Goal: Contribute content: Contribute content

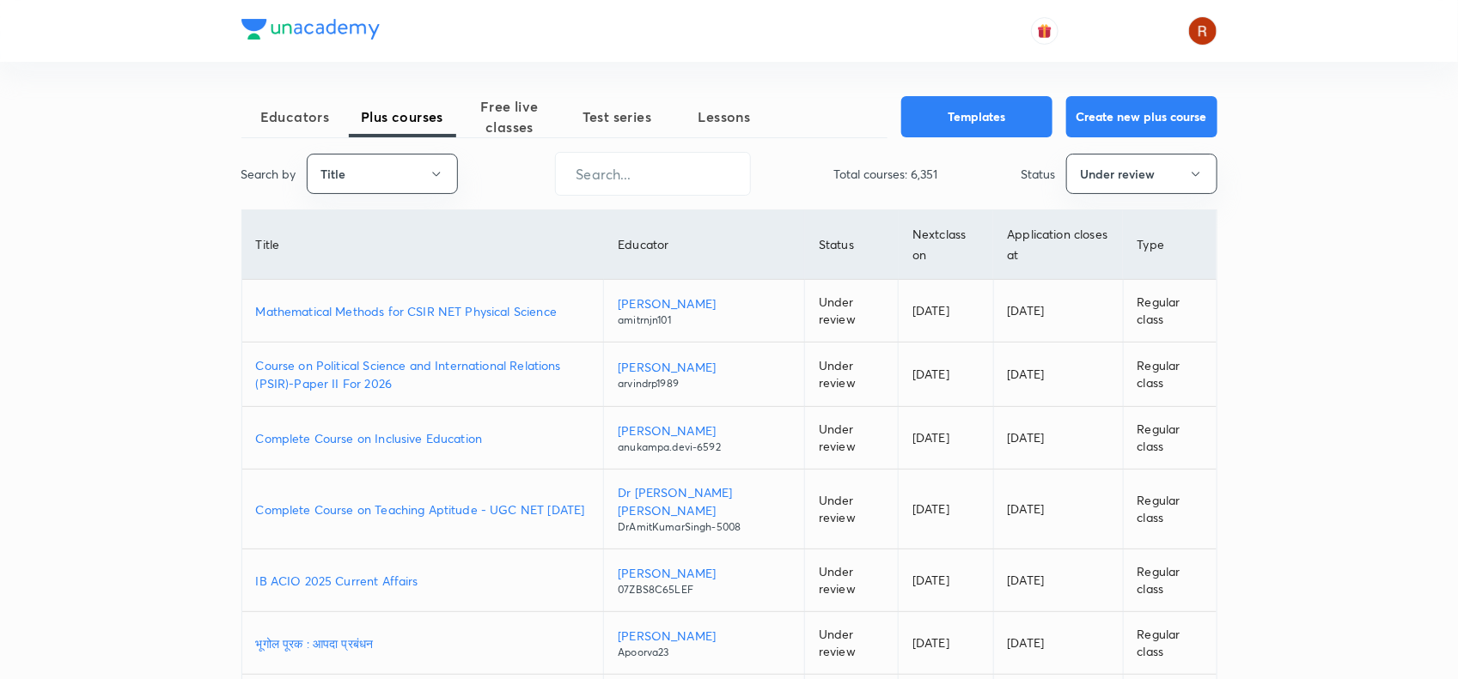
click at [445, 308] on p "Mathematical Methods for CSIR NET Physical Science" at bounding box center [423, 311] width 334 height 18
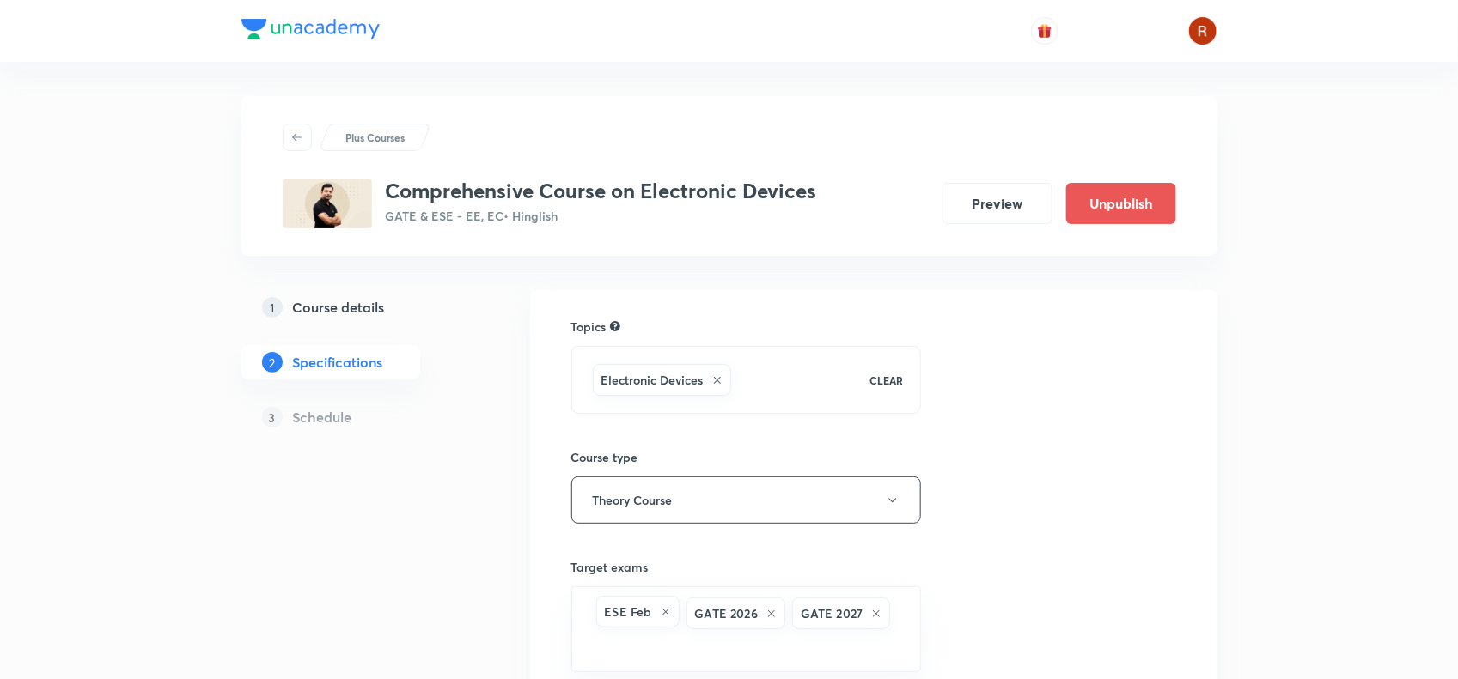
click at [331, 312] on h5 "Course details" at bounding box center [339, 307] width 92 height 21
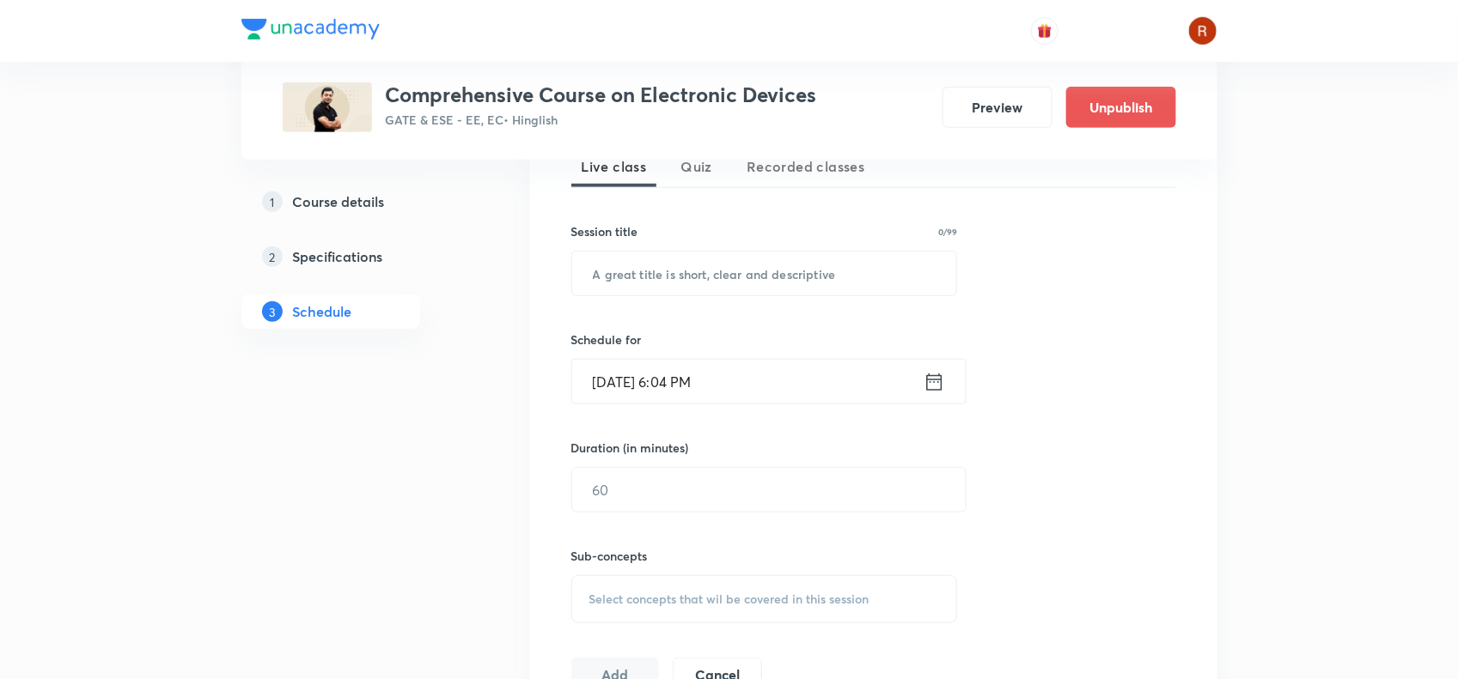
scroll to position [401, 0]
click at [641, 268] on input "text" at bounding box center [764, 275] width 385 height 44
click at [629, 380] on input "[DATE] 6:04 PM" at bounding box center [747, 383] width 351 height 44
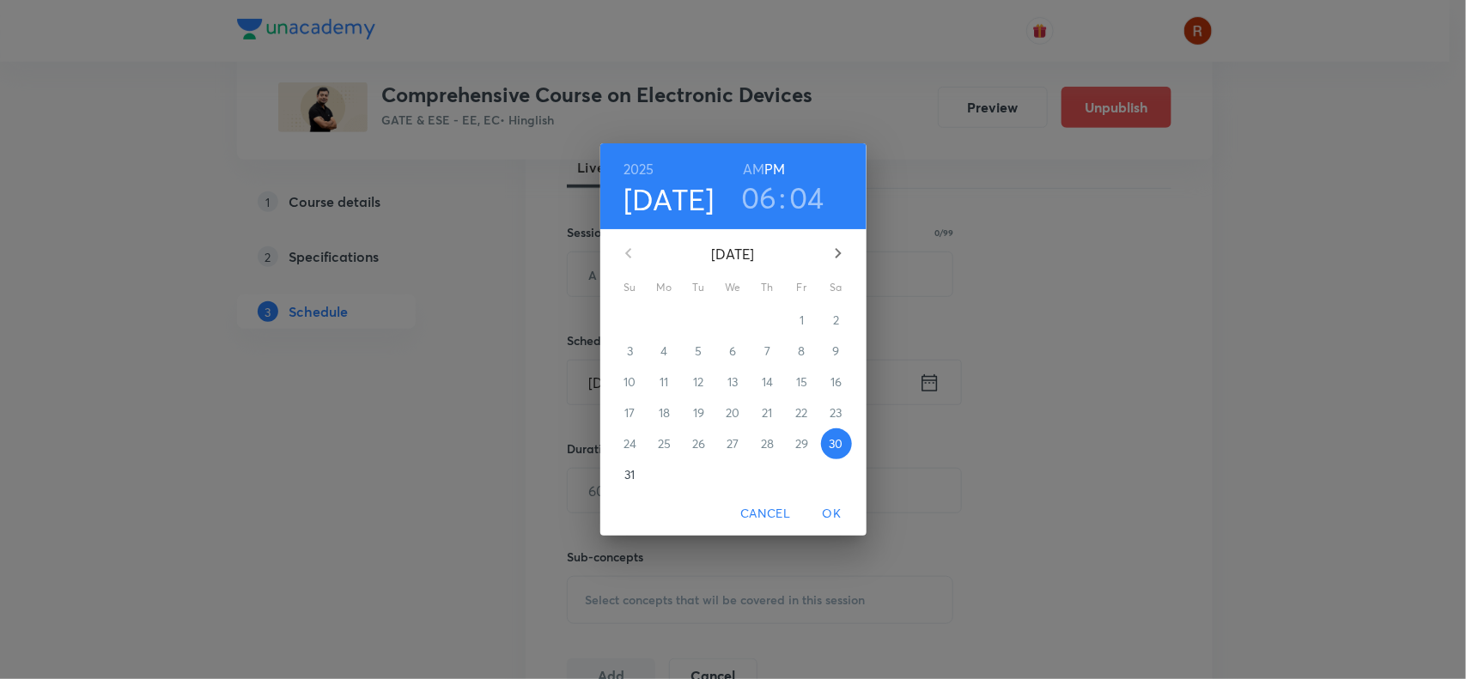
click at [629, 475] on p "31" at bounding box center [630, 474] width 10 height 17
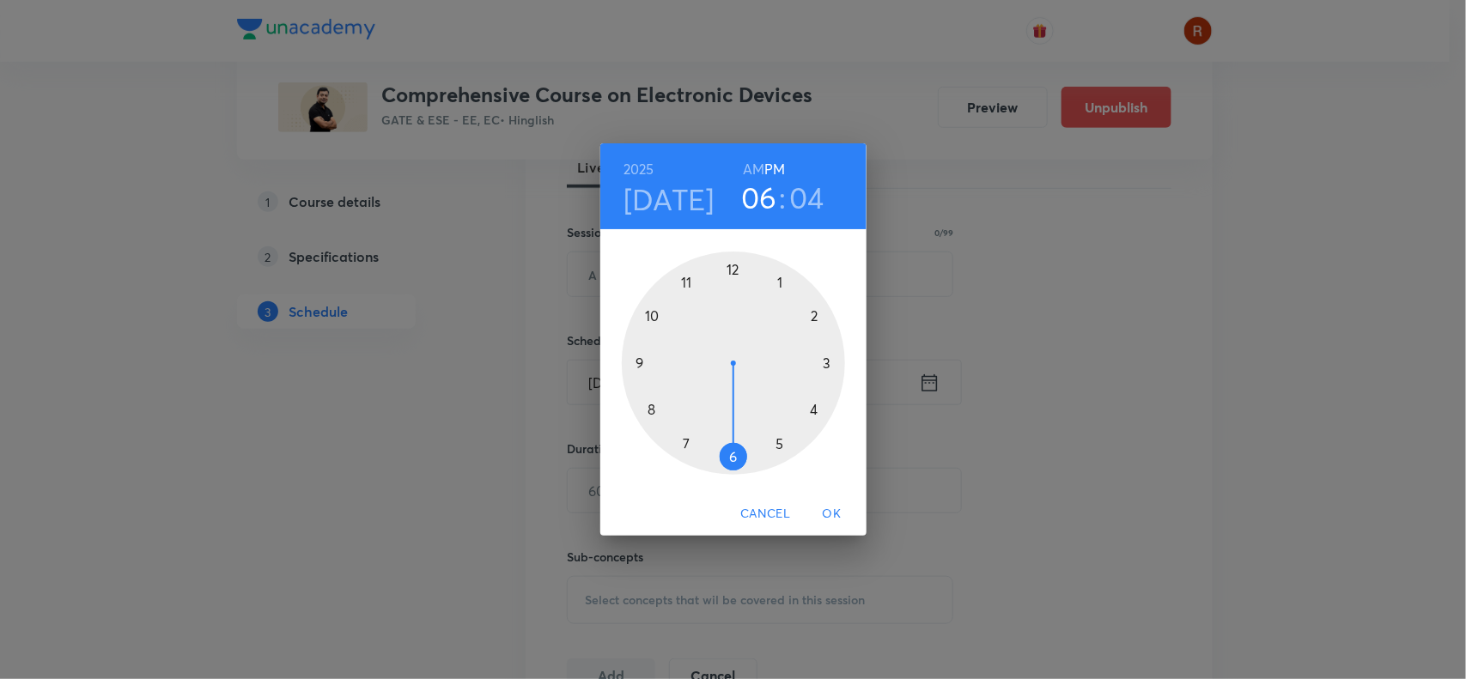
click at [629, 475] on div "1 2 3 4 5 6 7 8 9 10 11 12" at bounding box center [733, 360] width 266 height 262
click at [548, 350] on div "[DATE] 06 : 04 AM PM 1 2 3 4 5 6 7 8 9 10 11 12 Cancel OK" at bounding box center [733, 339] width 1466 height 679
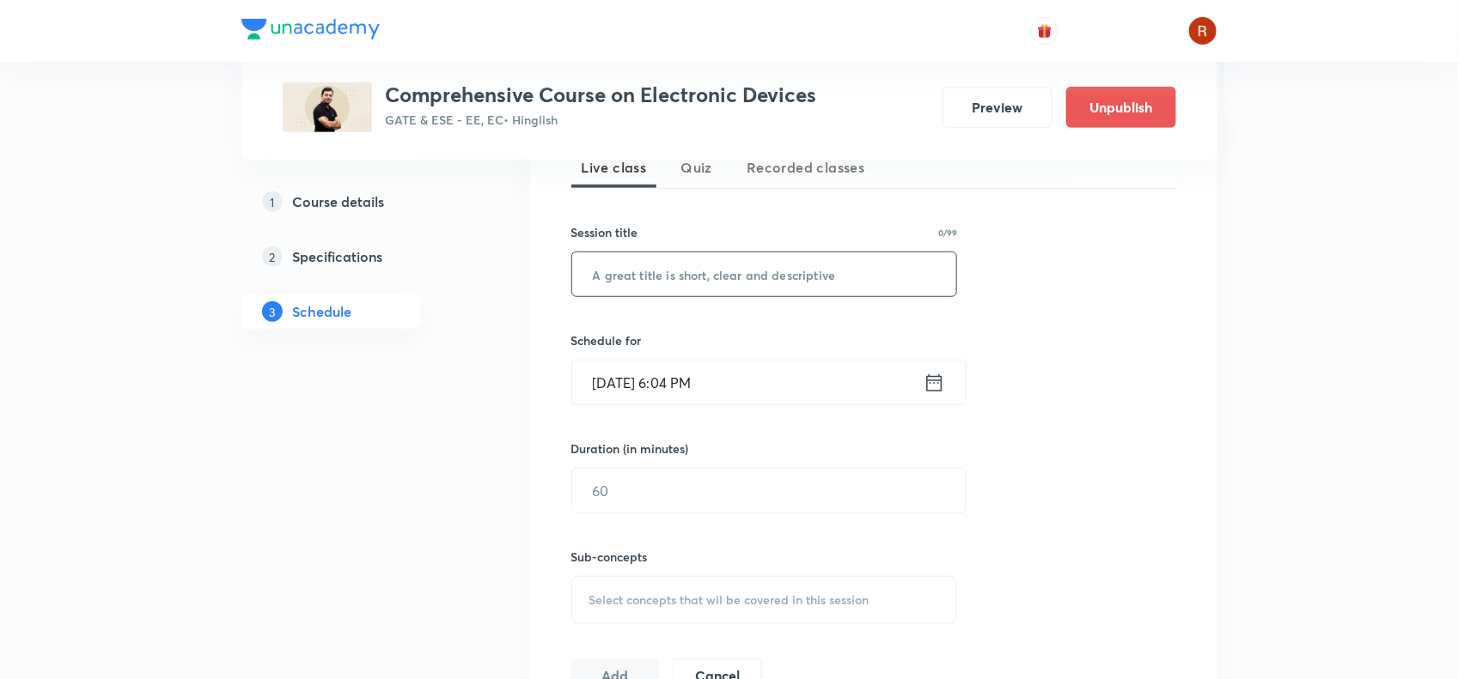
click at [612, 269] on input "text" at bounding box center [764, 275] width 385 height 44
click at [696, 393] on input "[DATE] 6:04 PM" at bounding box center [747, 383] width 351 height 44
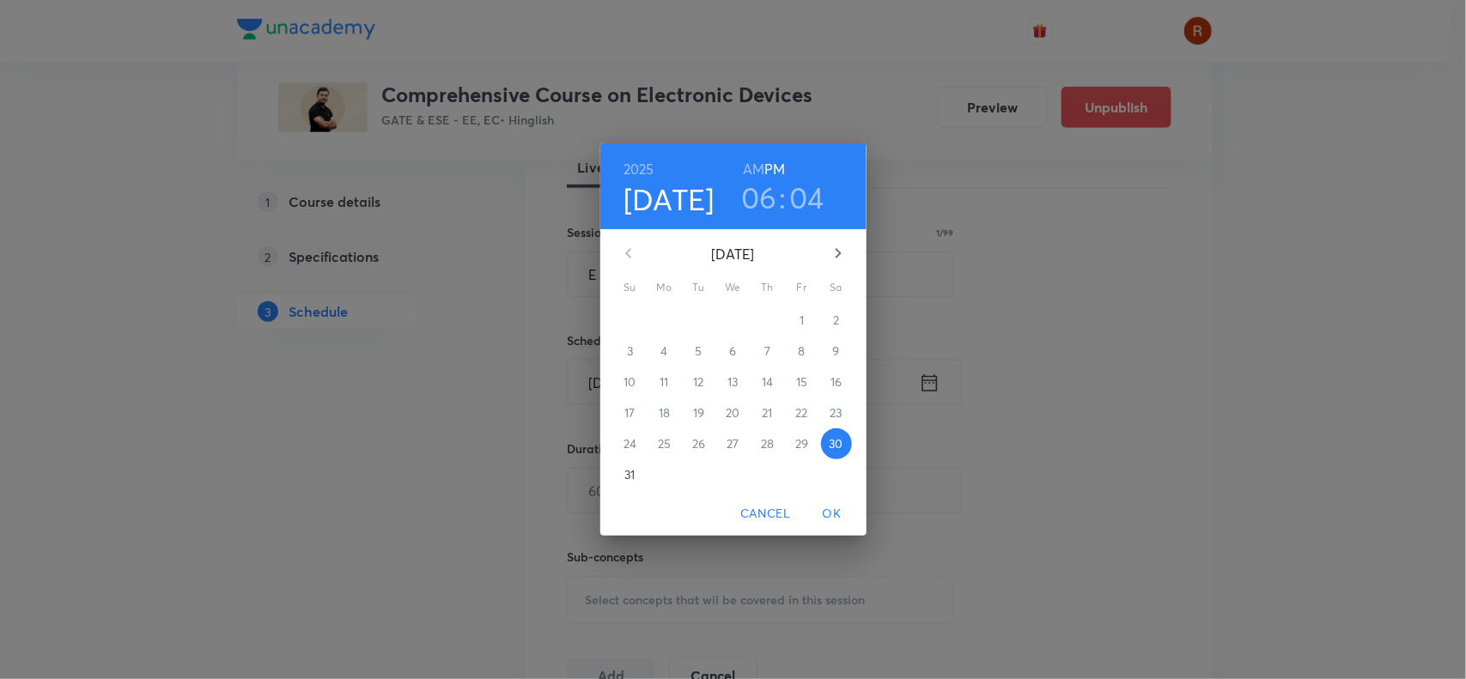
click at [765, 204] on h3 "06" at bounding box center [759, 198] width 36 height 36
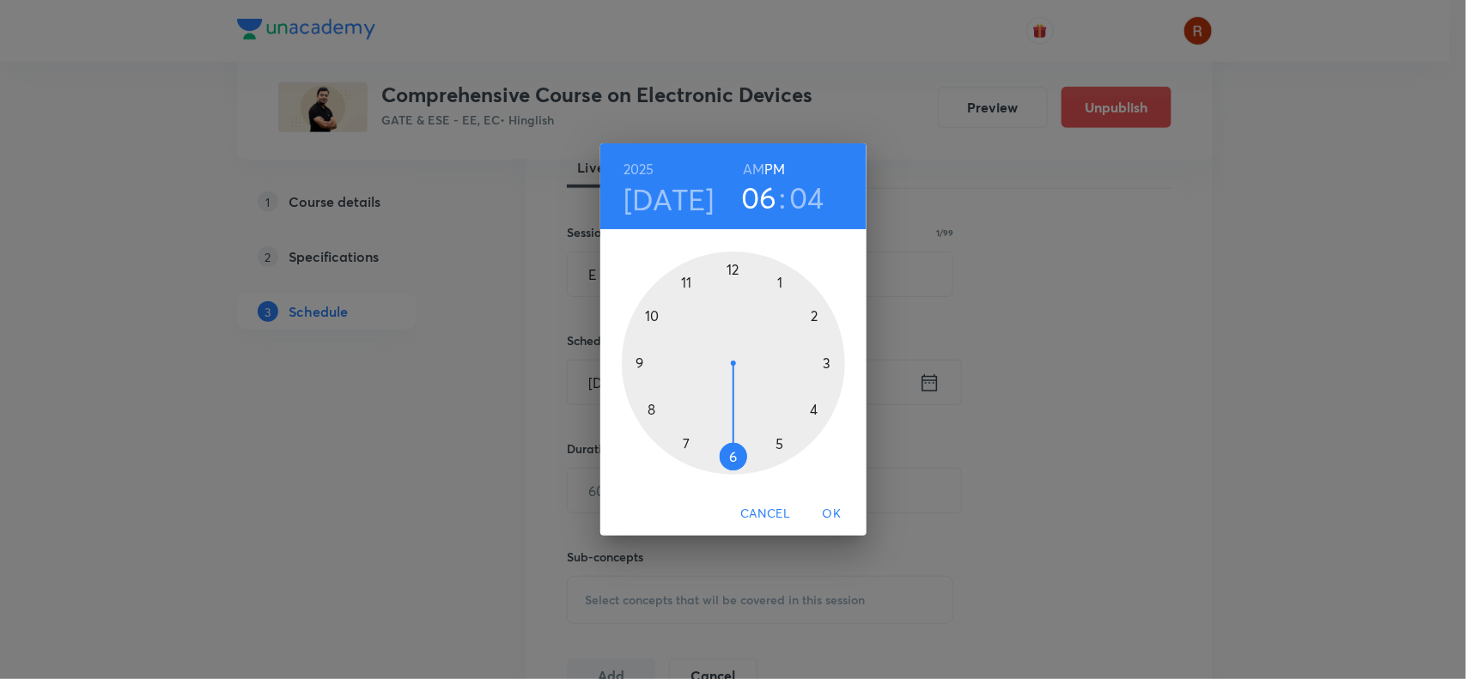
click at [685, 289] on div at bounding box center [733, 363] width 223 height 223
click at [733, 454] on div at bounding box center [733, 363] width 223 height 223
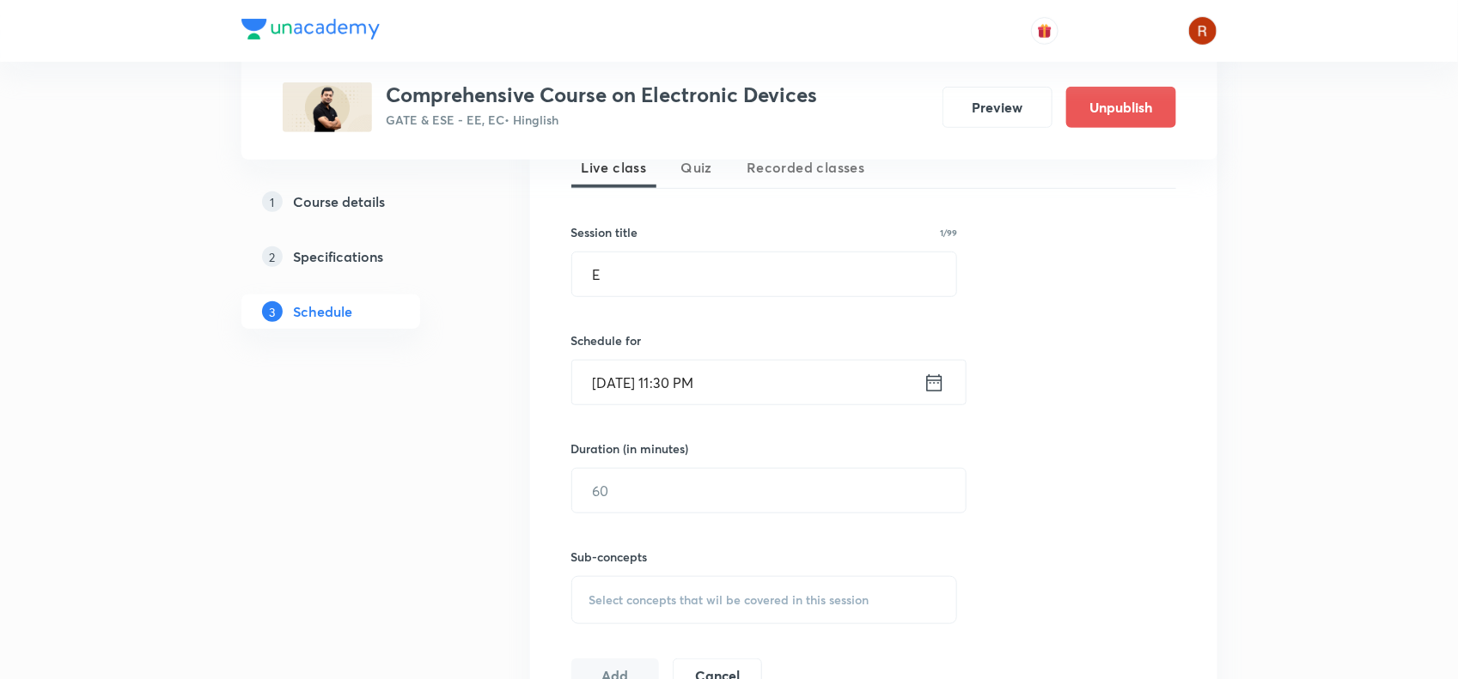
click at [701, 380] on input "[DATE] 11:30 PM" at bounding box center [747, 383] width 351 height 44
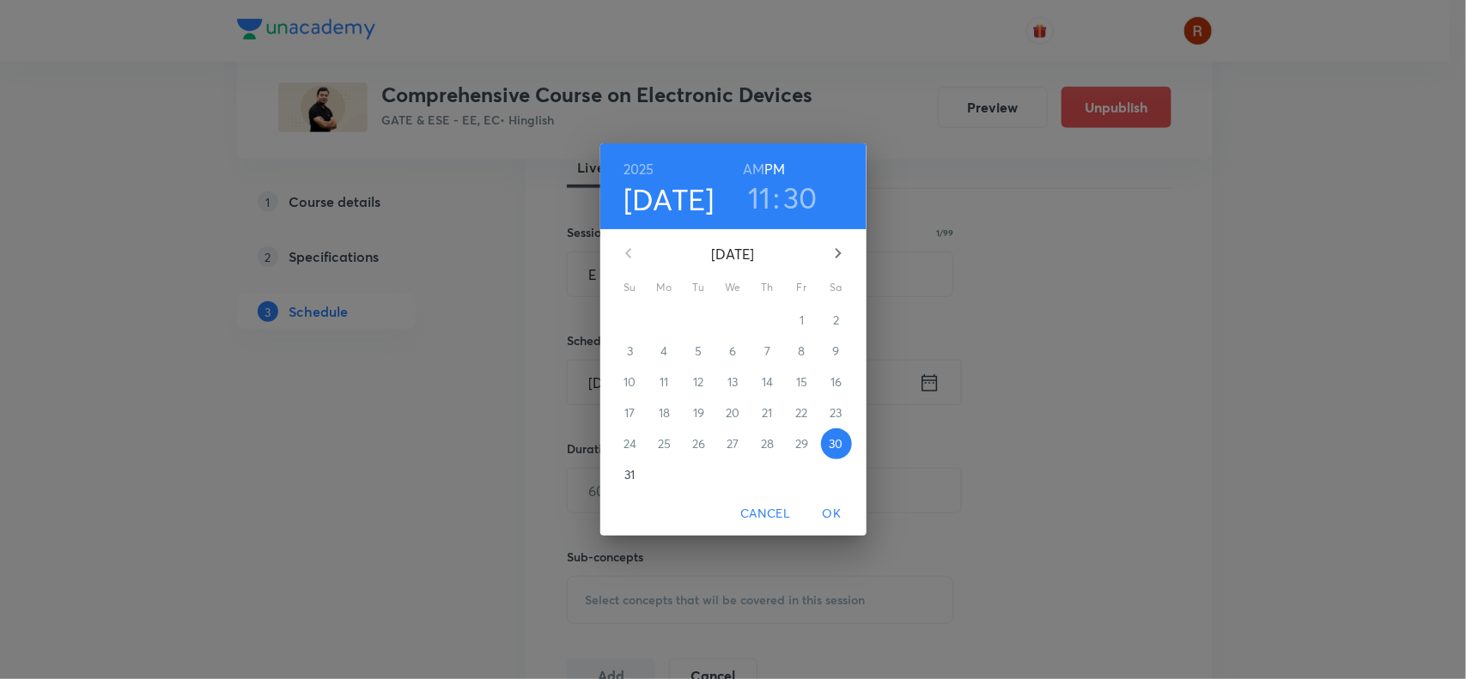
click at [749, 168] on h6 "AM" at bounding box center [753, 169] width 21 height 24
click at [825, 509] on span "OK" at bounding box center [832, 513] width 41 height 21
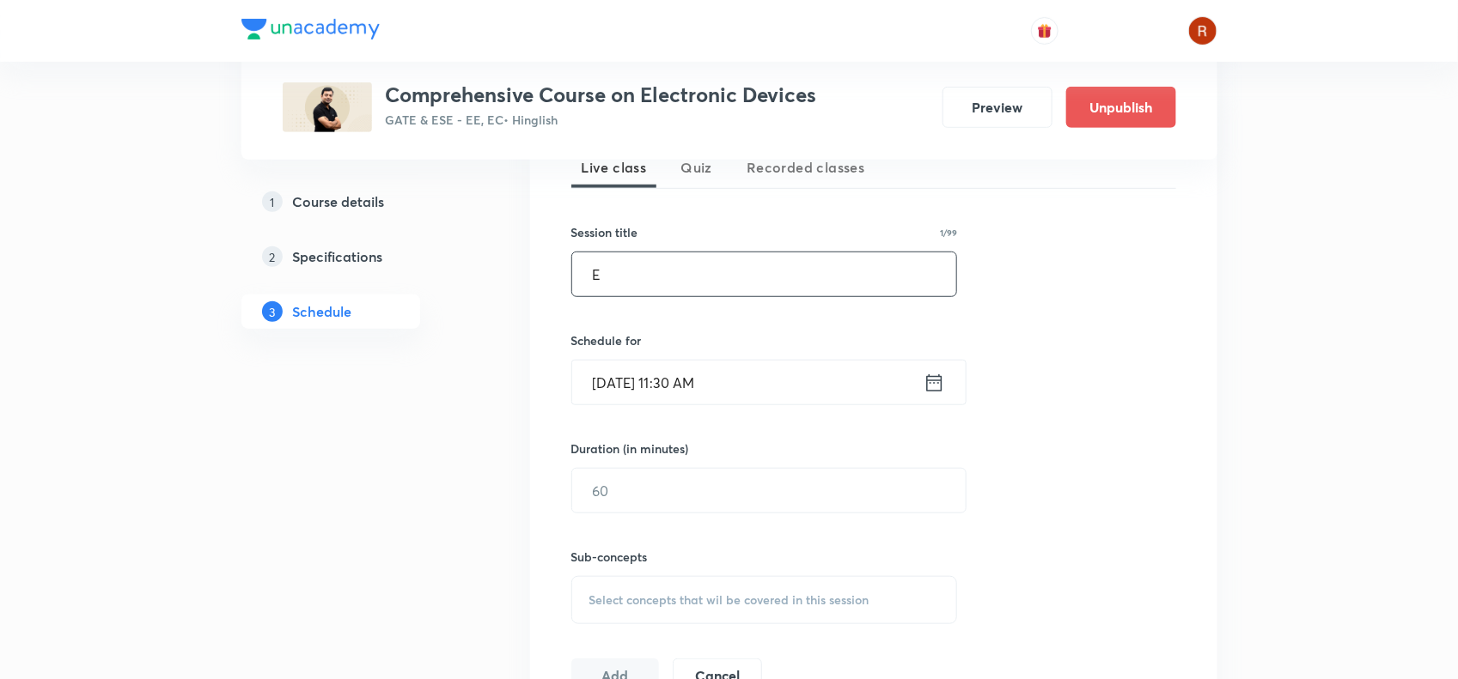
click at [633, 276] on input "E" at bounding box center [764, 275] width 385 height 44
click at [607, 275] on input "EXtra" at bounding box center [764, 275] width 385 height 44
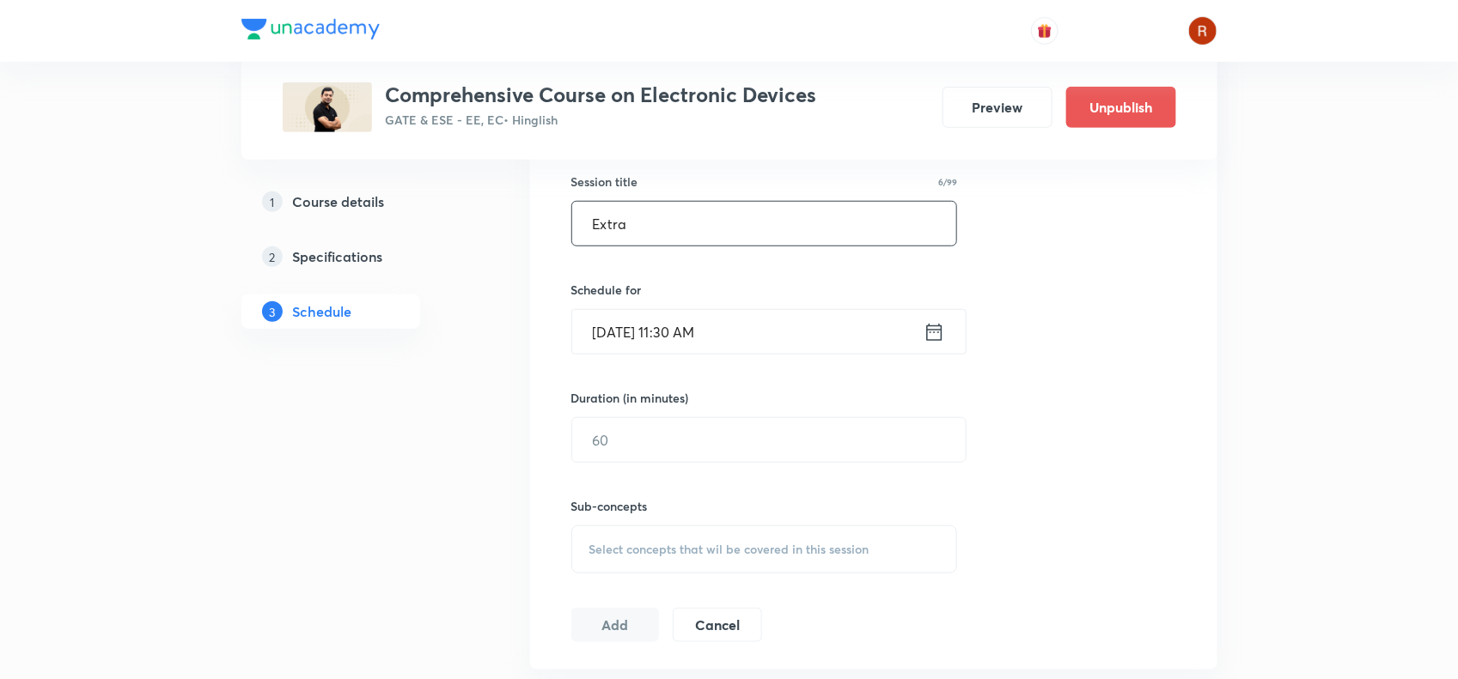
scroll to position [453, 0]
type input "Extra"
click at [654, 449] on input "text" at bounding box center [768, 439] width 393 height 44
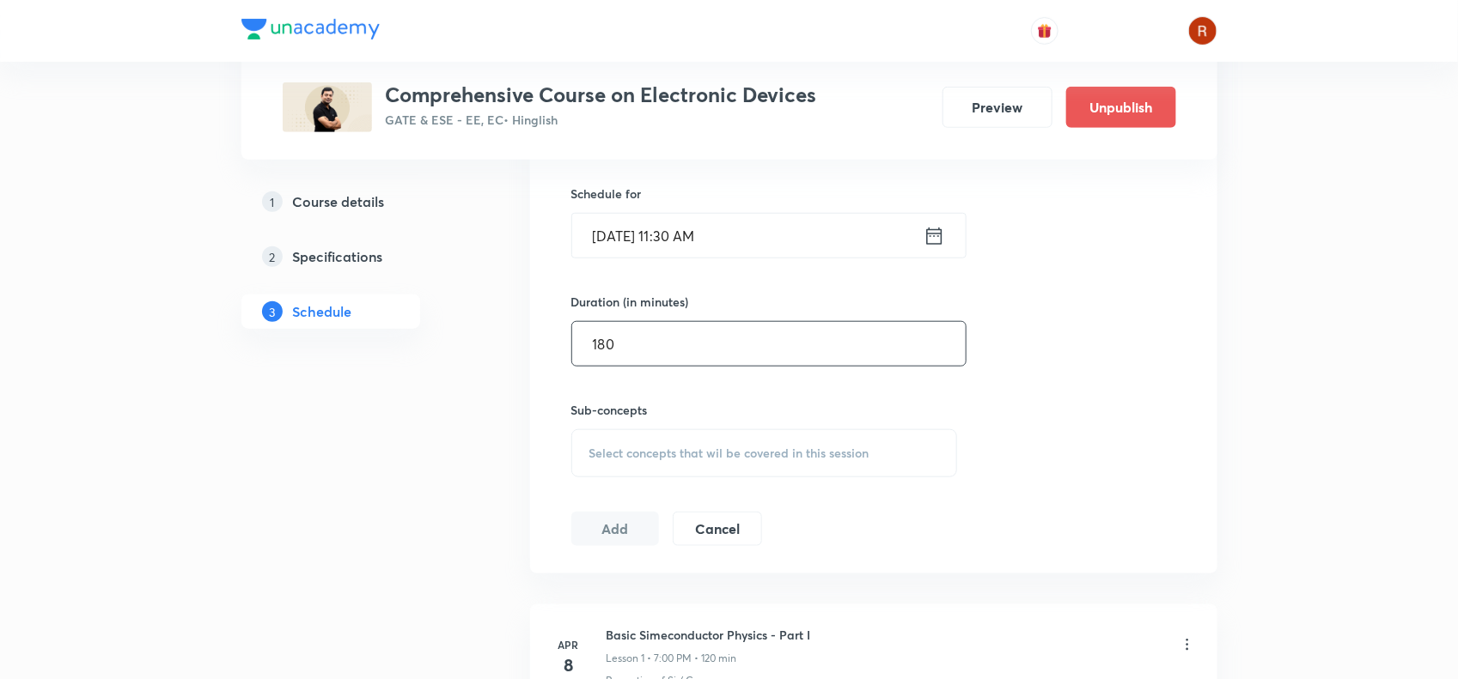
type input "180"
click at [638, 461] on div "Select concepts that wil be covered in this session" at bounding box center [764, 454] width 387 height 48
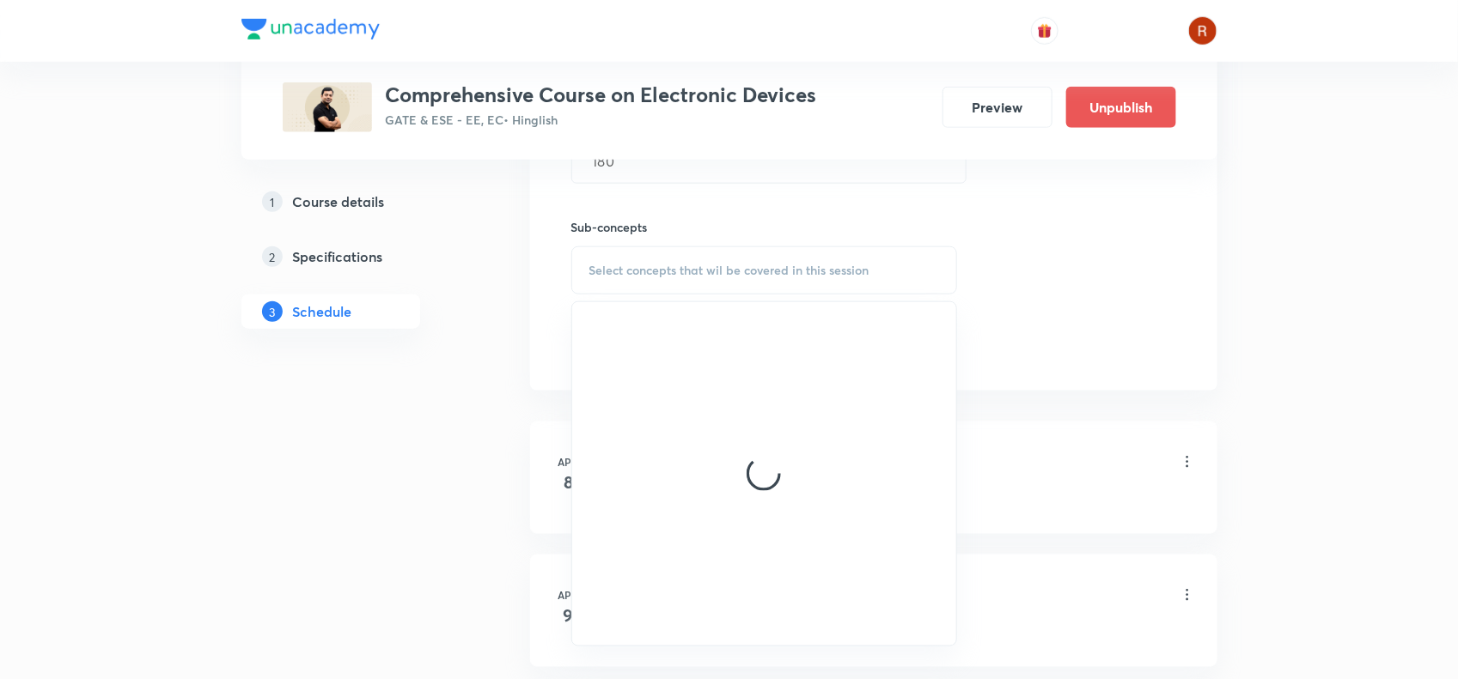
scroll to position [737, 0]
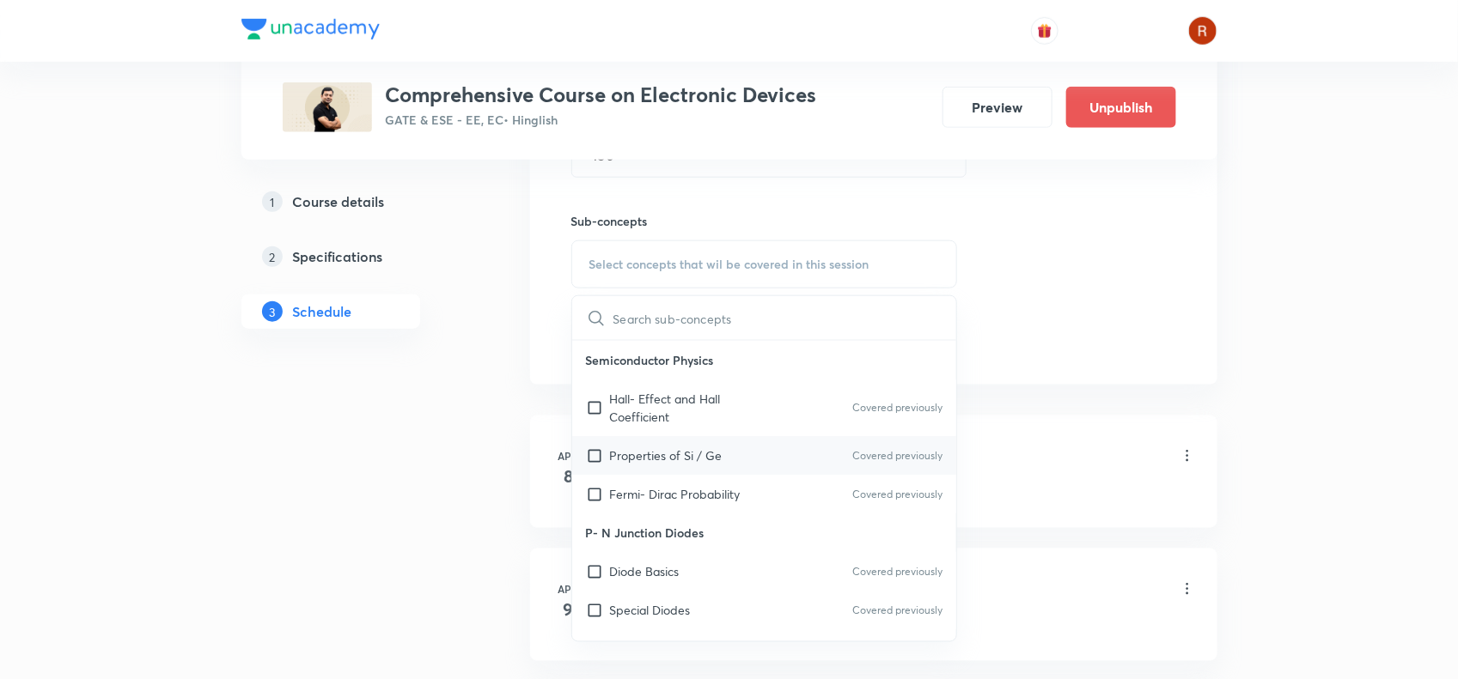
click at [628, 454] on p "Properties of Si / Ge" at bounding box center [666, 456] width 113 height 18
checkbox input "true"
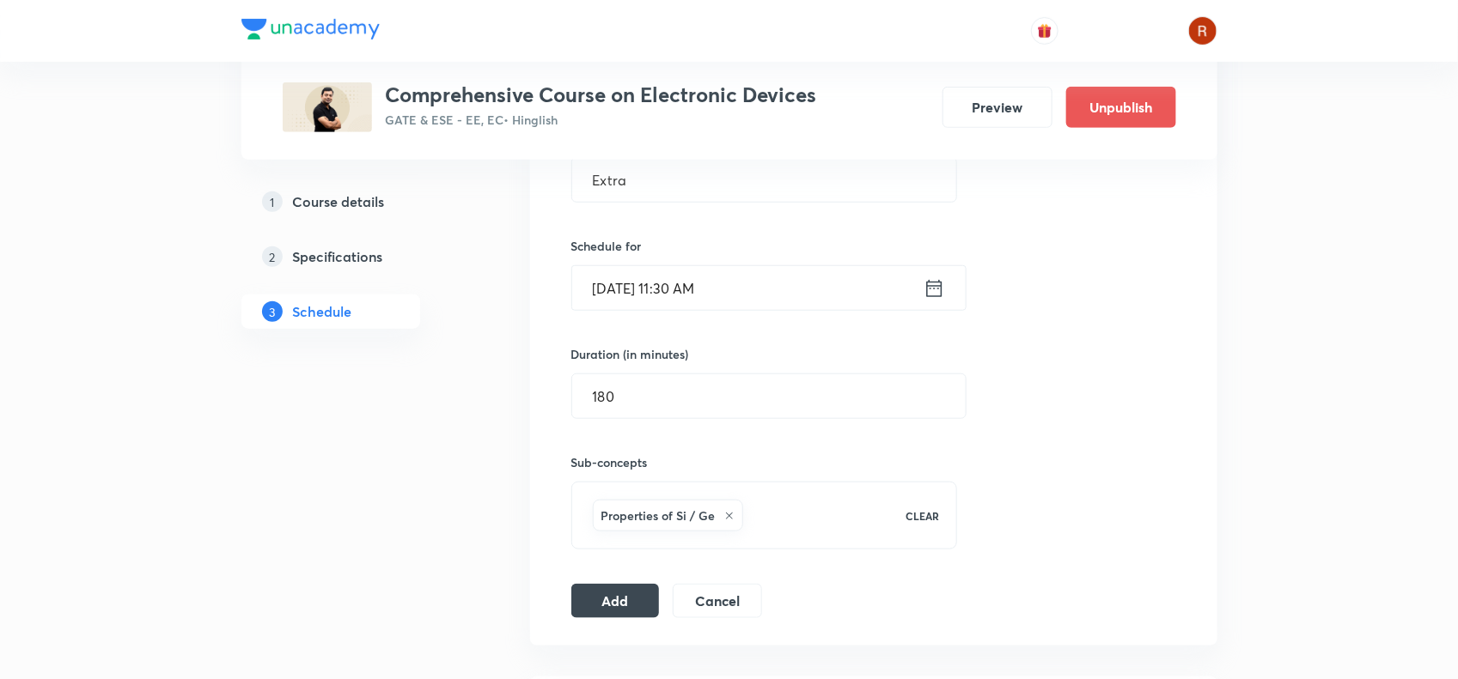
scroll to position [425, 0]
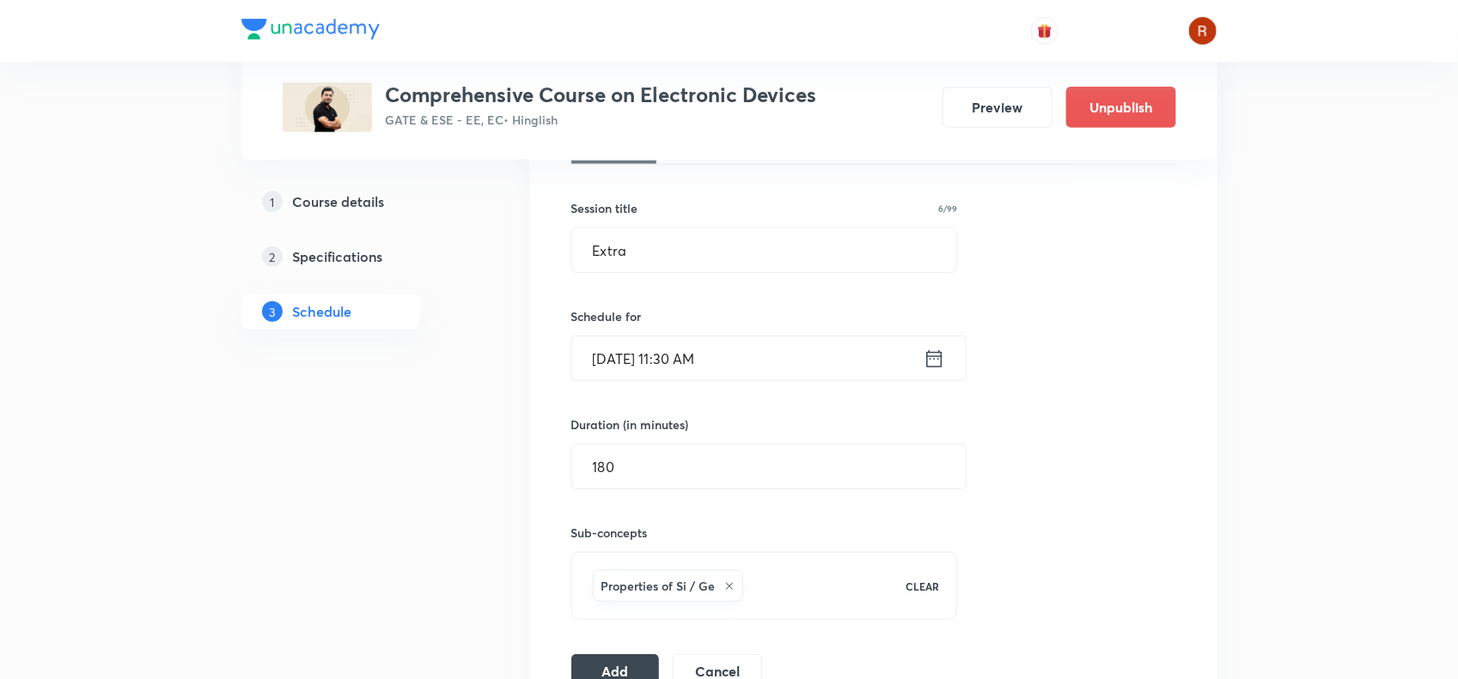
click at [706, 362] on input "[DATE] 11:30 AM" at bounding box center [747, 359] width 351 height 44
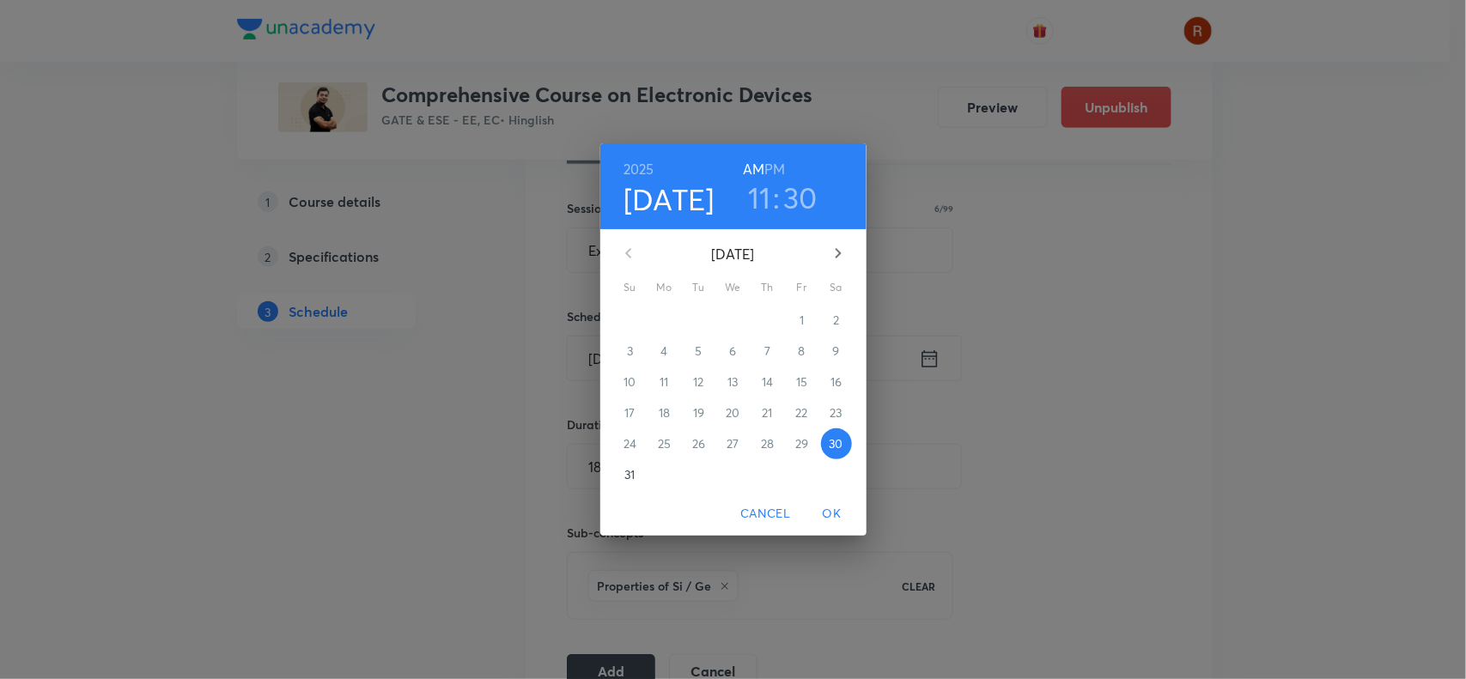
click at [767, 196] on h3 "11" at bounding box center [759, 198] width 23 height 36
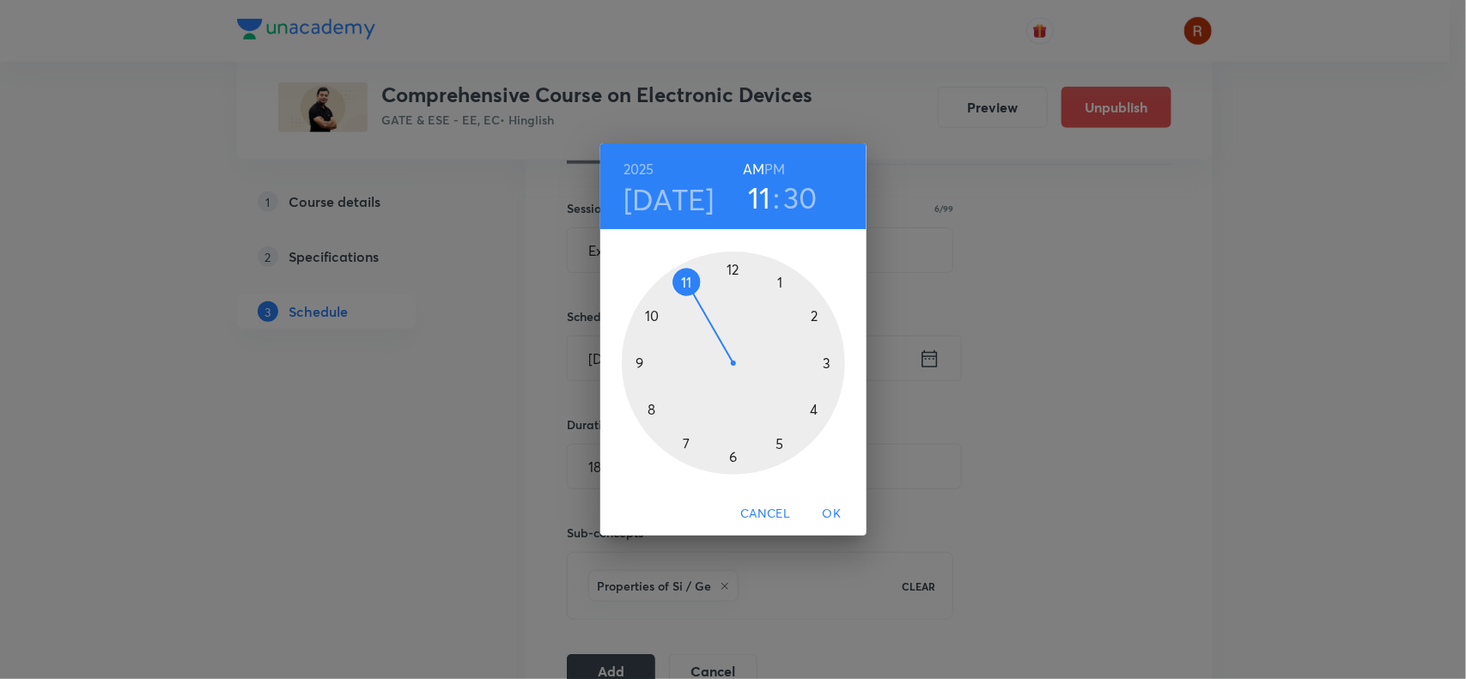
click at [522, 269] on div "[DATE] 11 : 30 AM PM 1 2 3 4 5 6 7 8 9 10 11 12 Cancel OK" at bounding box center [733, 339] width 1466 height 679
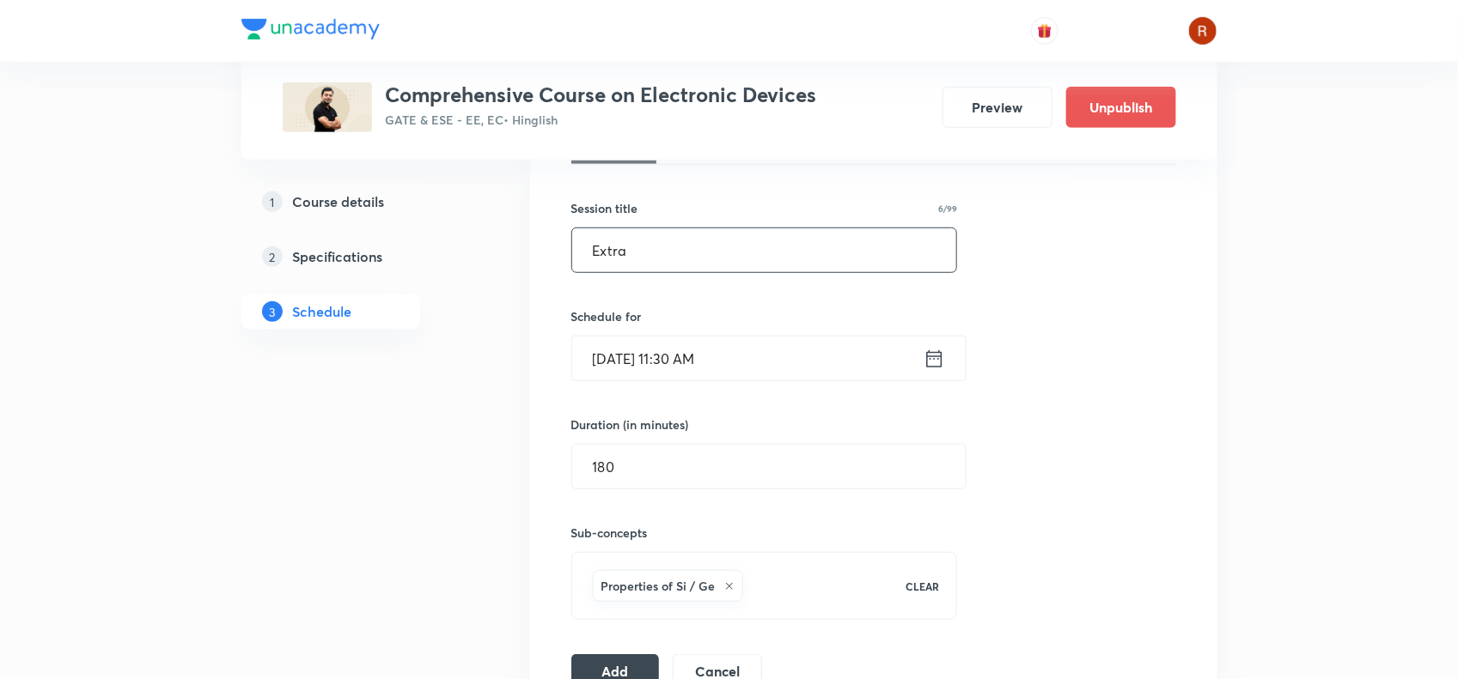
click at [651, 263] on input "Extra" at bounding box center [764, 251] width 385 height 44
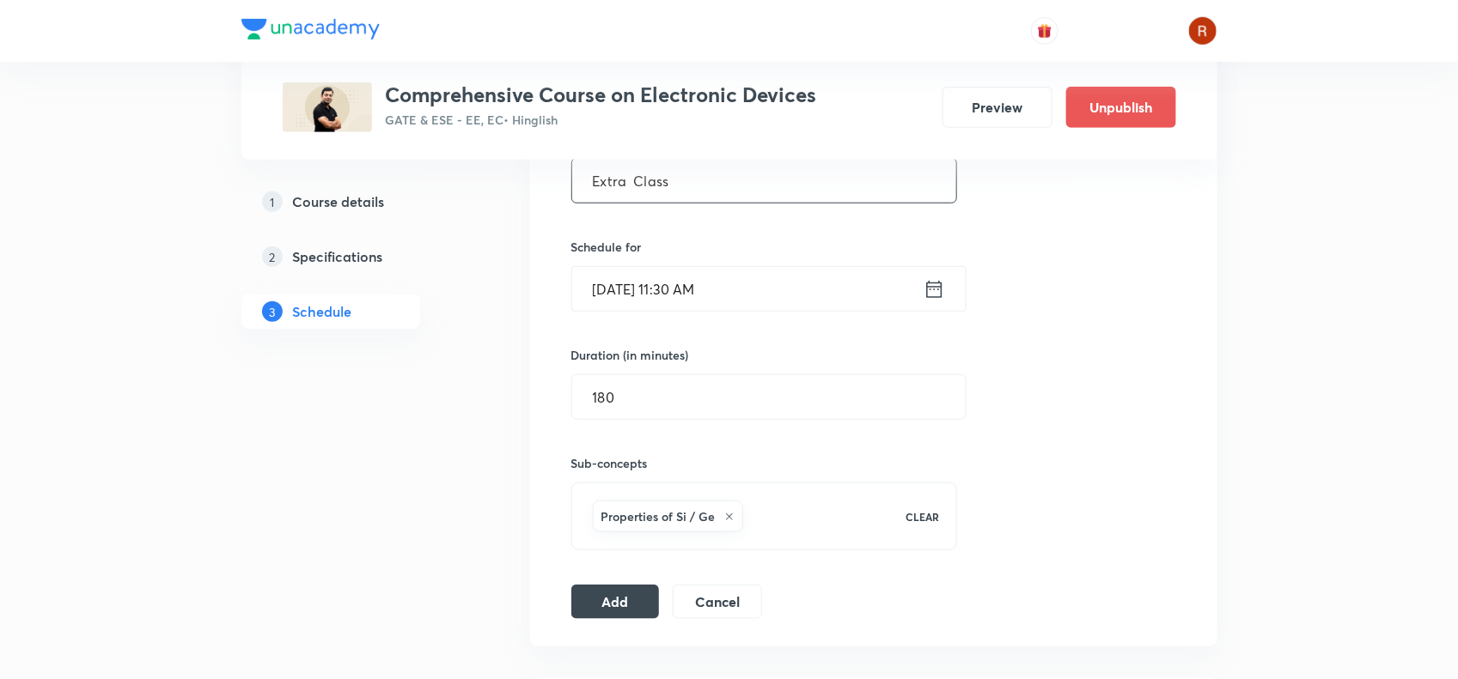
scroll to position [496, 0]
type input "Extra Class"
click at [625, 591] on button "Add" at bounding box center [615, 599] width 88 height 34
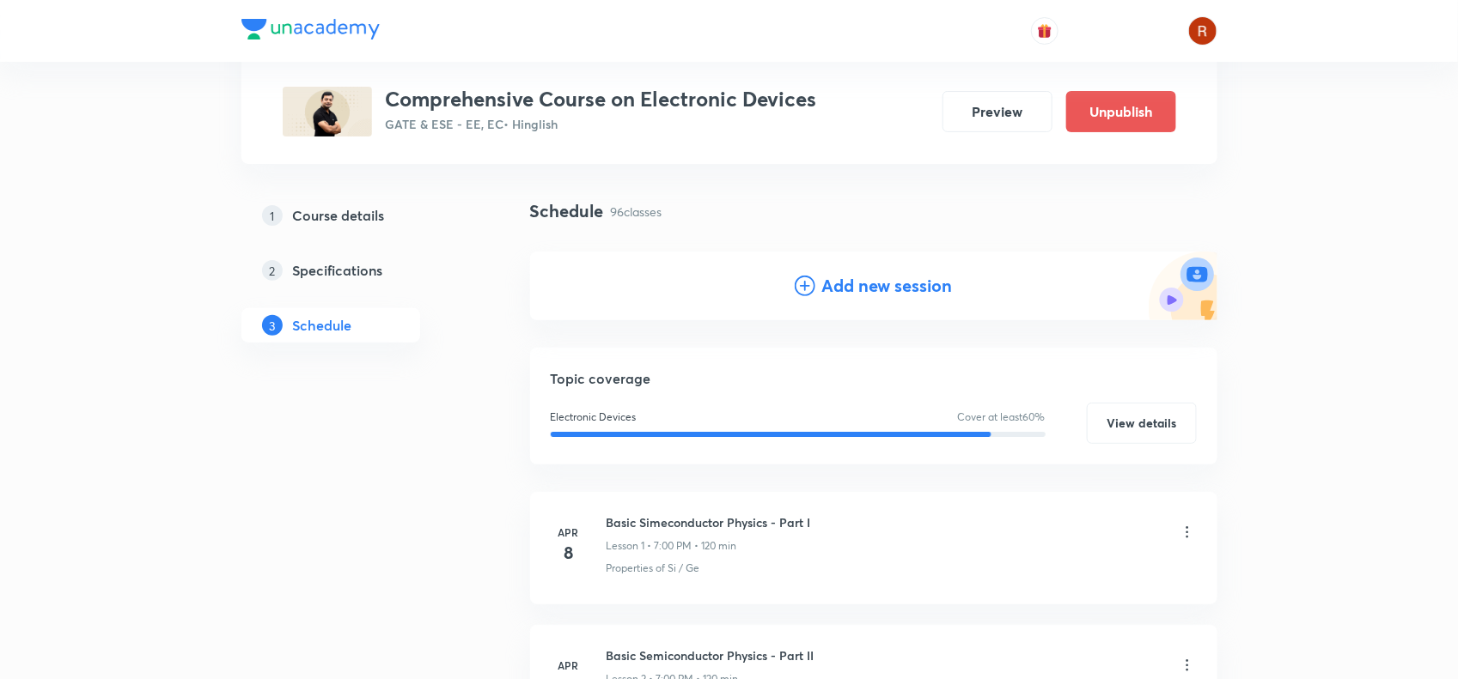
scroll to position [0, 0]
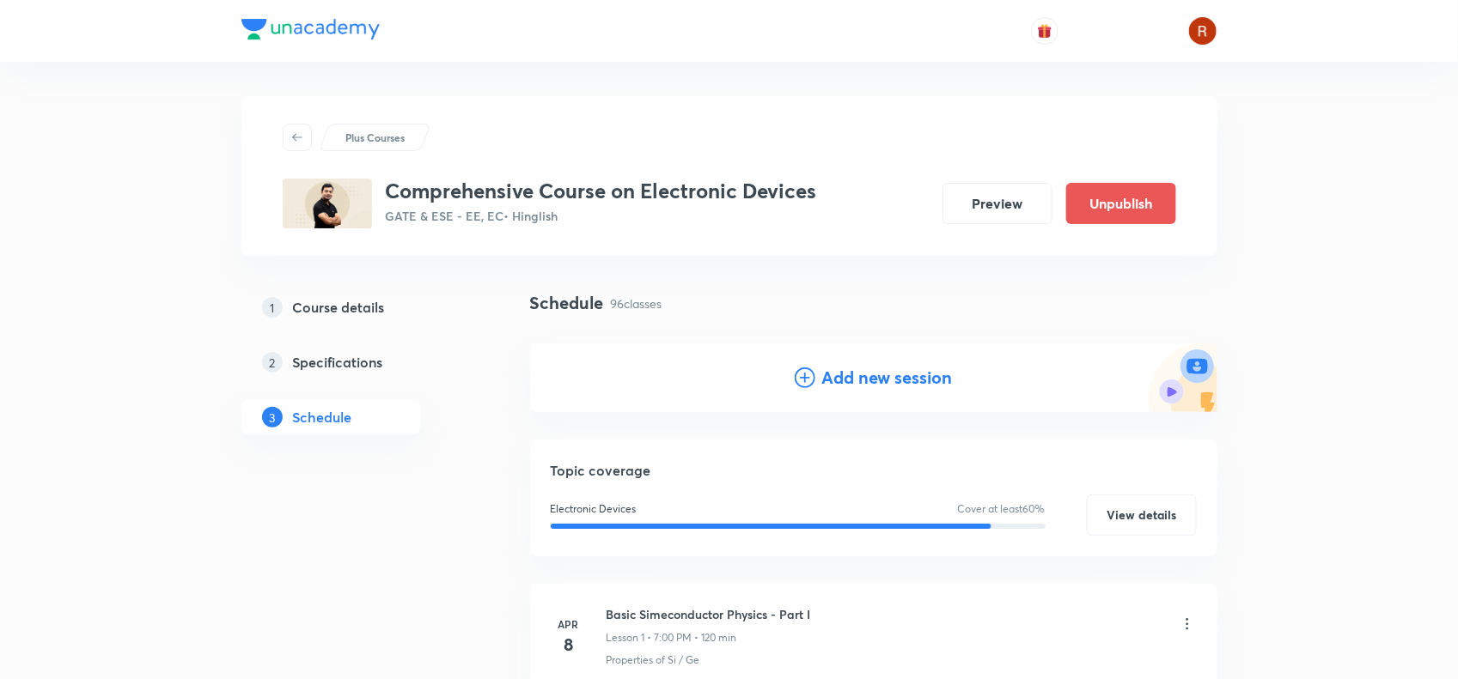
click at [851, 387] on h4 "Add new session" at bounding box center [887, 378] width 131 height 26
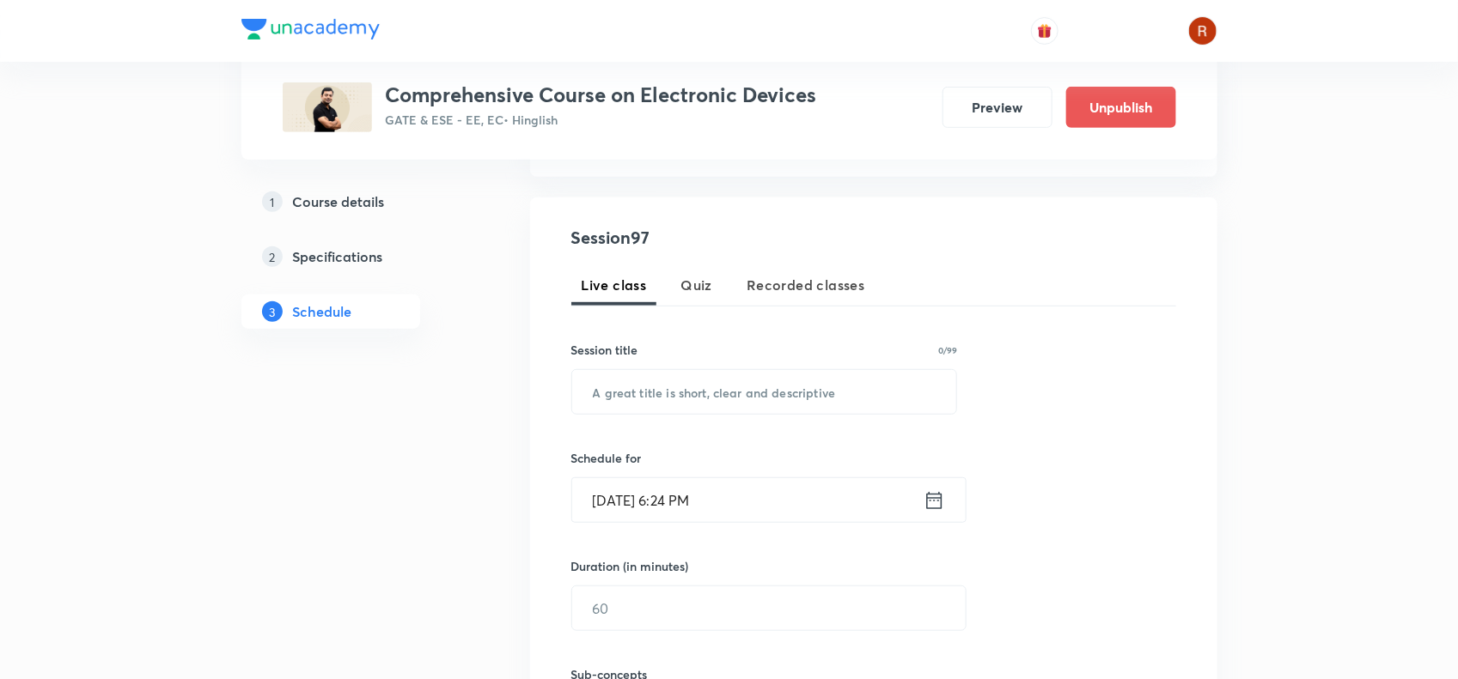
scroll to position [341, 0]
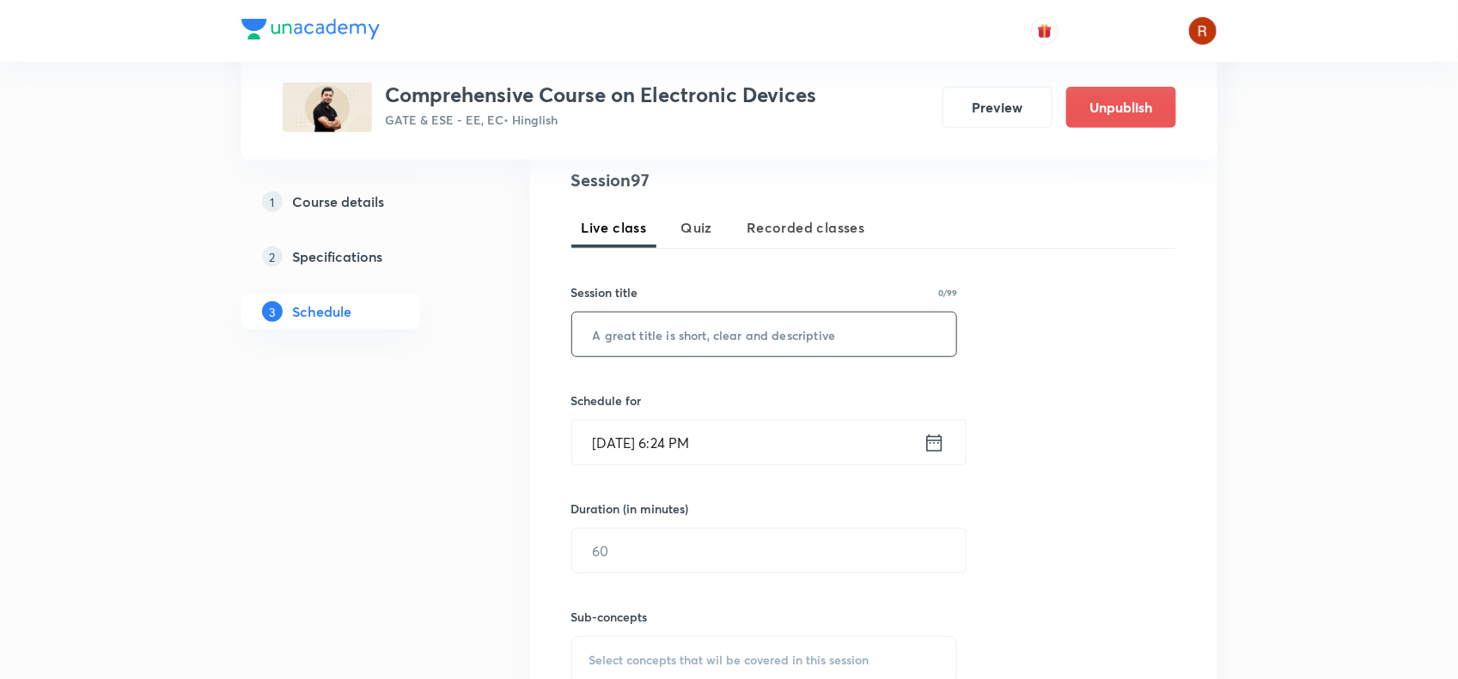
click at [614, 337] on input "text" at bounding box center [764, 335] width 385 height 44
type input "Extra Class"
click at [634, 444] on input "[DATE] 6:24 PM" at bounding box center [747, 443] width 351 height 44
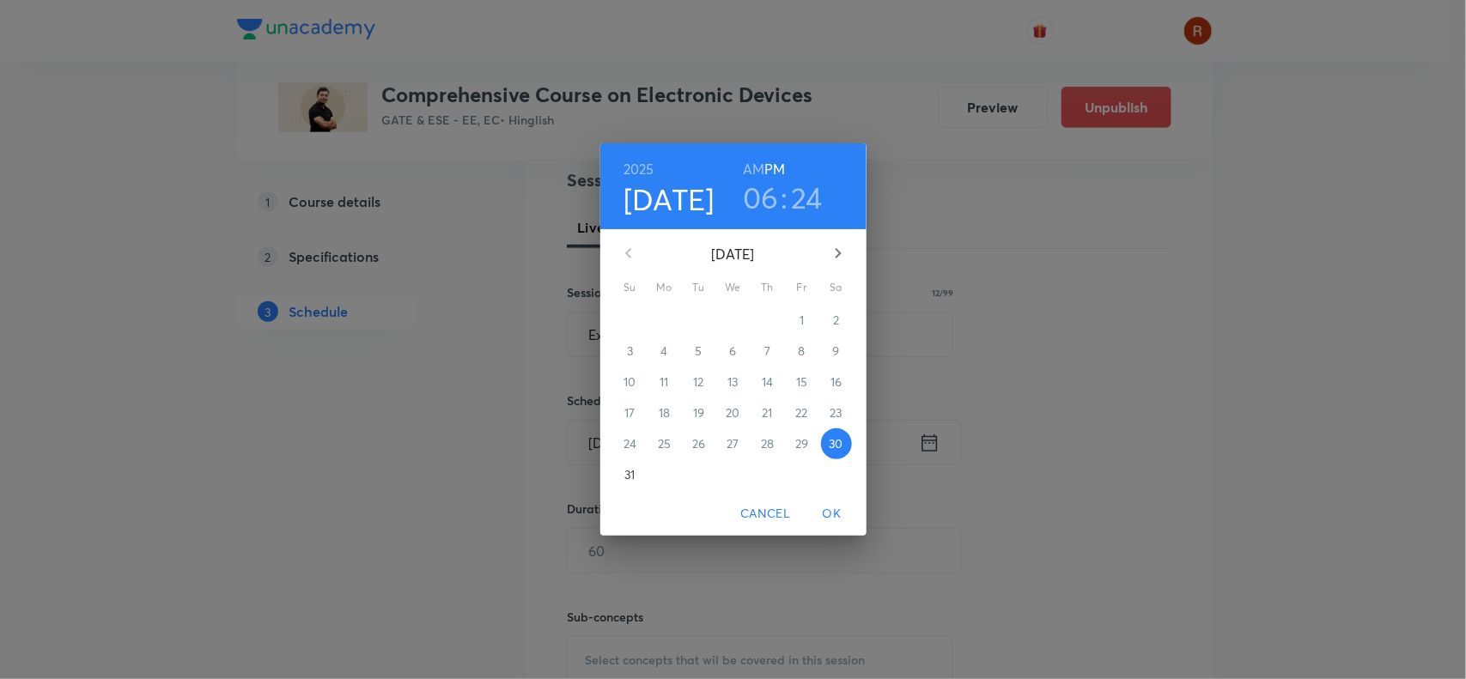
click at [629, 474] on p "31" at bounding box center [630, 474] width 10 height 17
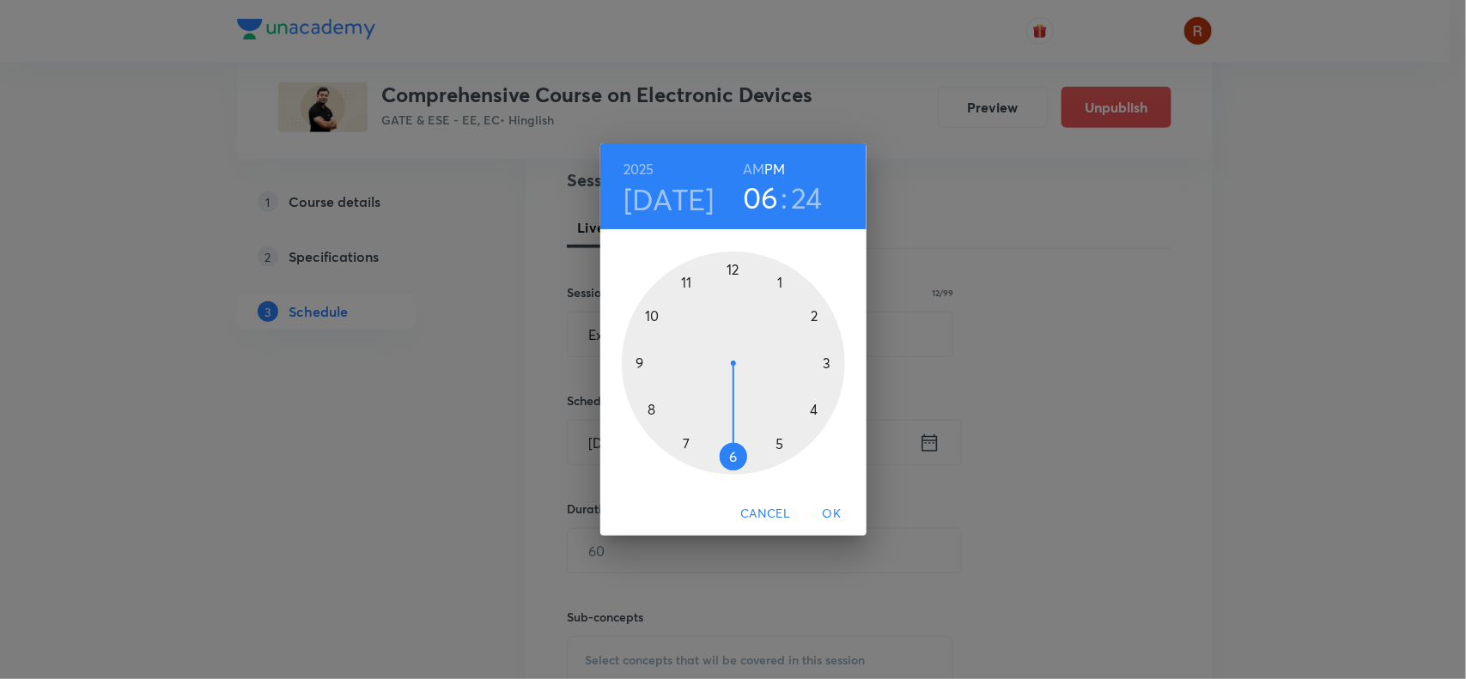
click at [818, 405] on div at bounding box center [733, 363] width 223 height 223
click at [734, 451] on div at bounding box center [733, 363] width 223 height 223
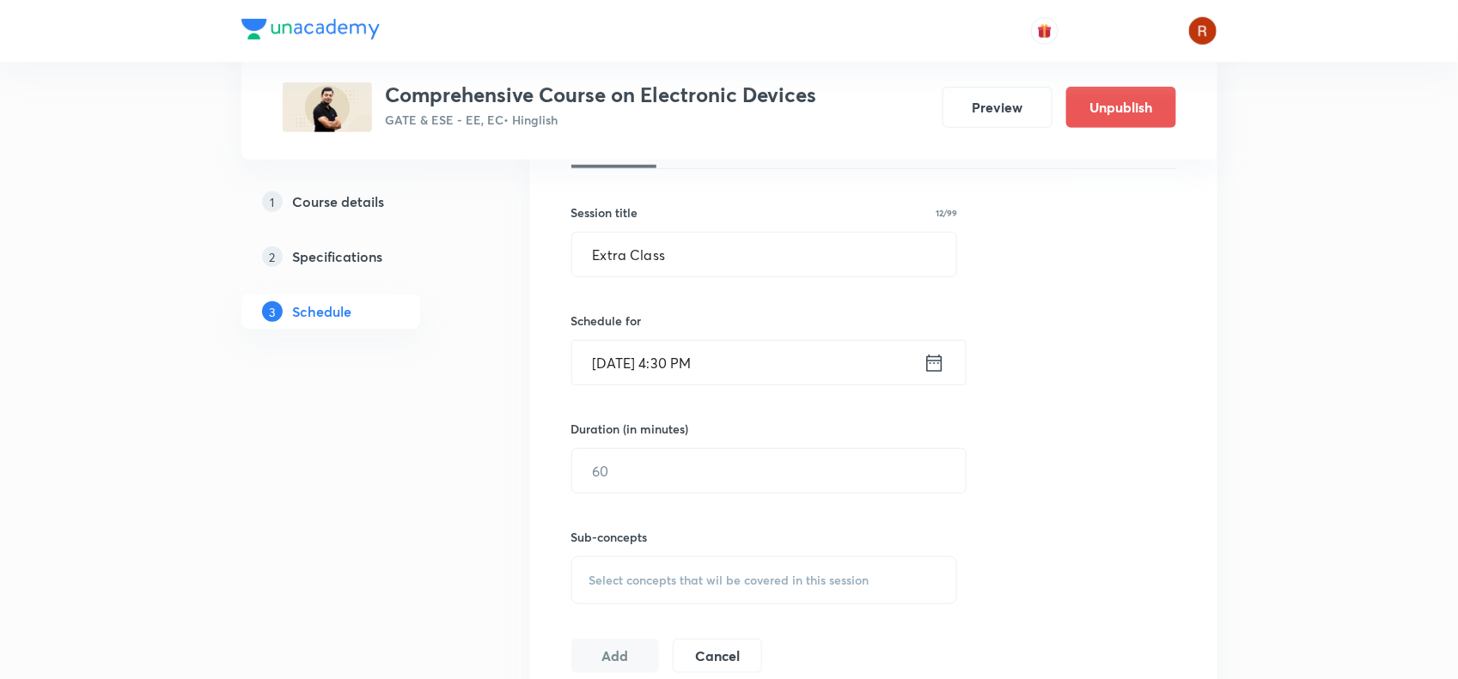
scroll to position [471, 0]
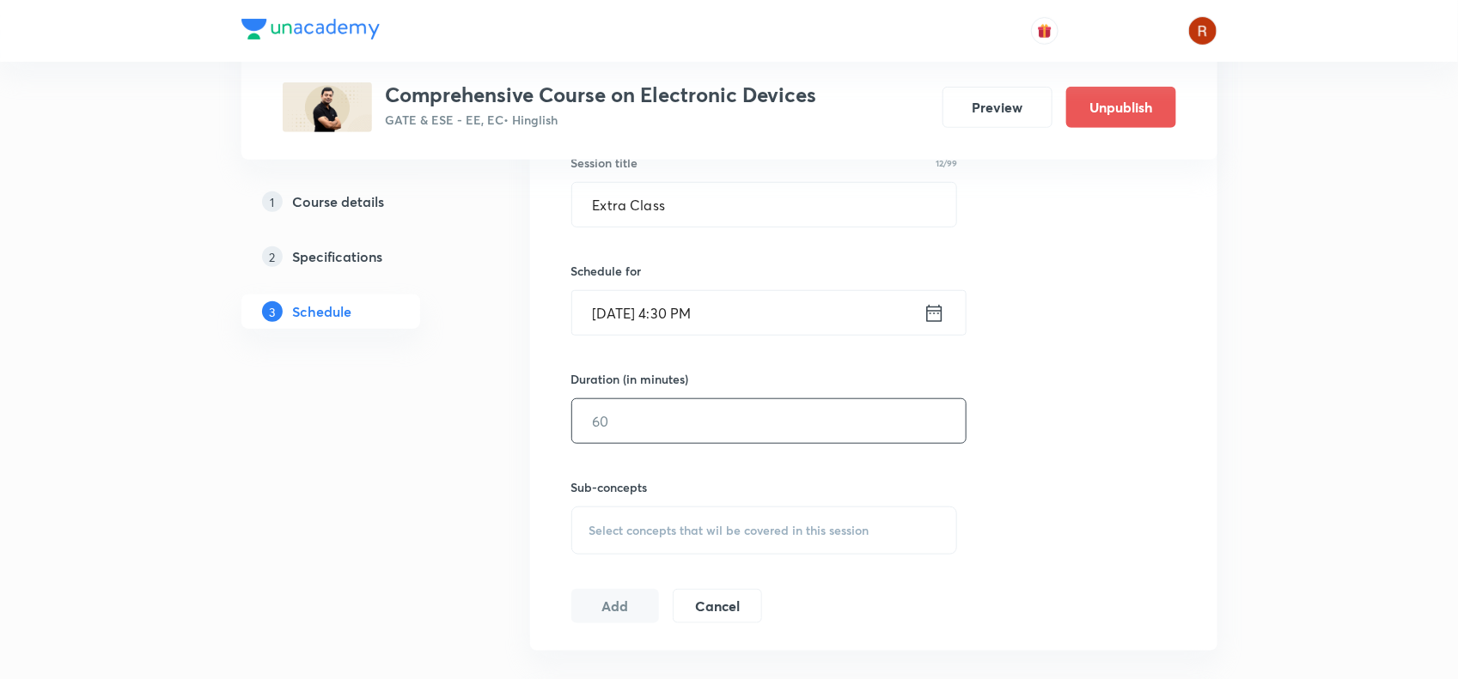
click at [629, 435] on input "text" at bounding box center [768, 421] width 393 height 44
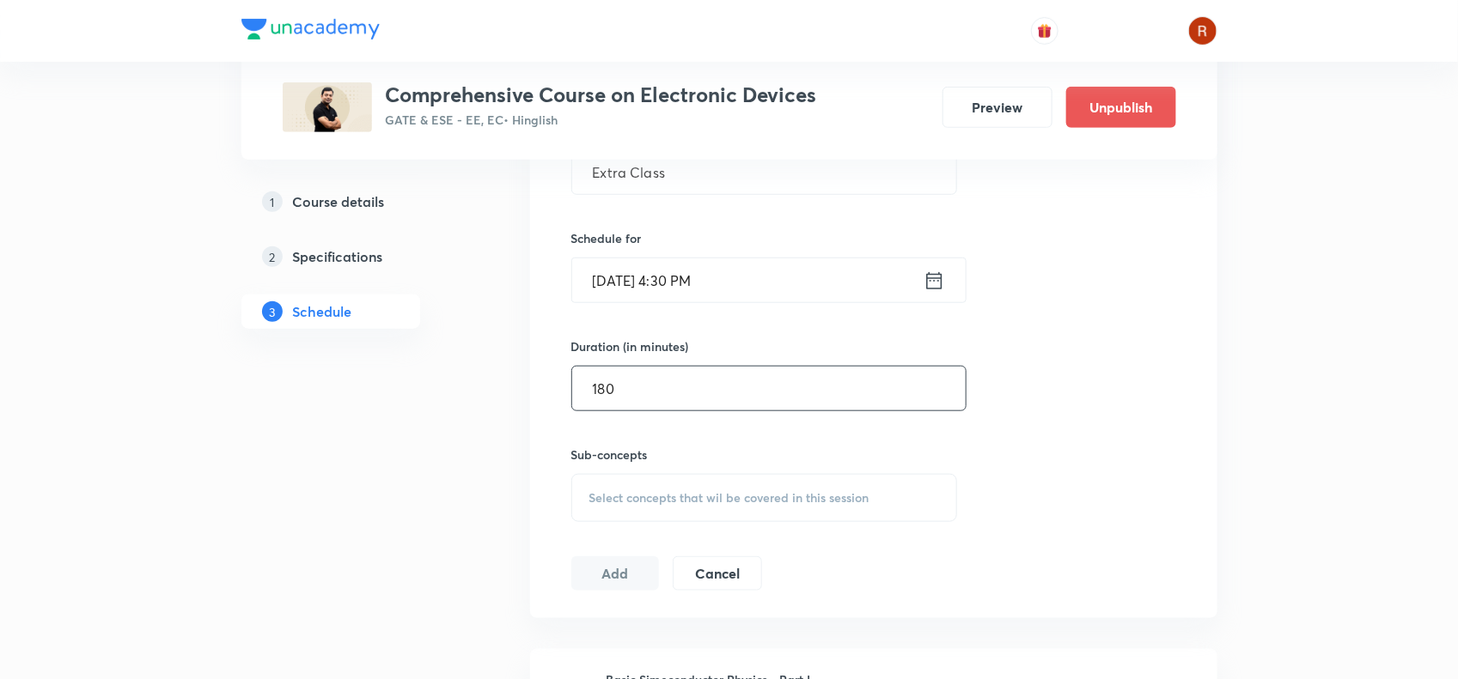
type input "180"
click at [619, 504] on span "Select concepts that wil be covered in this session" at bounding box center [729, 498] width 280 height 14
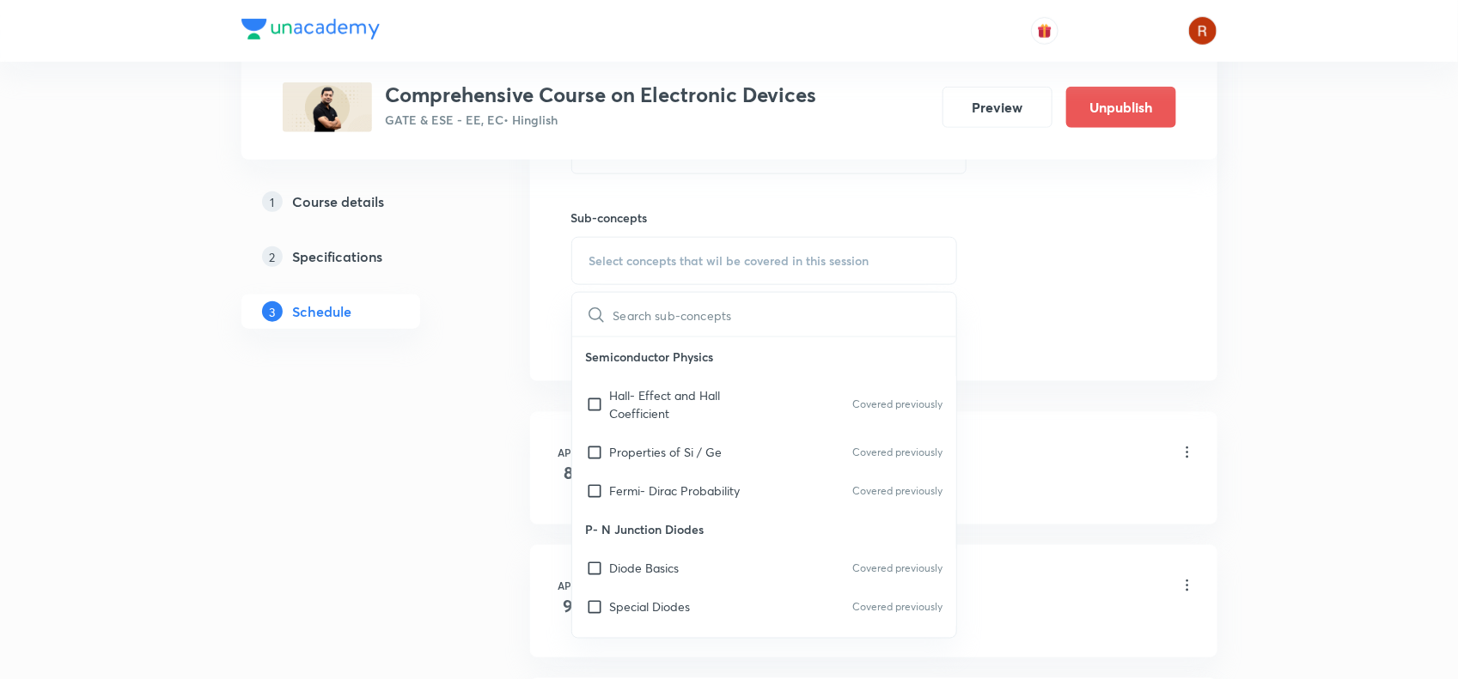
scroll to position [745, 0]
click at [630, 485] on p "Fermi- Dirac Probability" at bounding box center [675, 487] width 131 height 18
checkbox input "true"
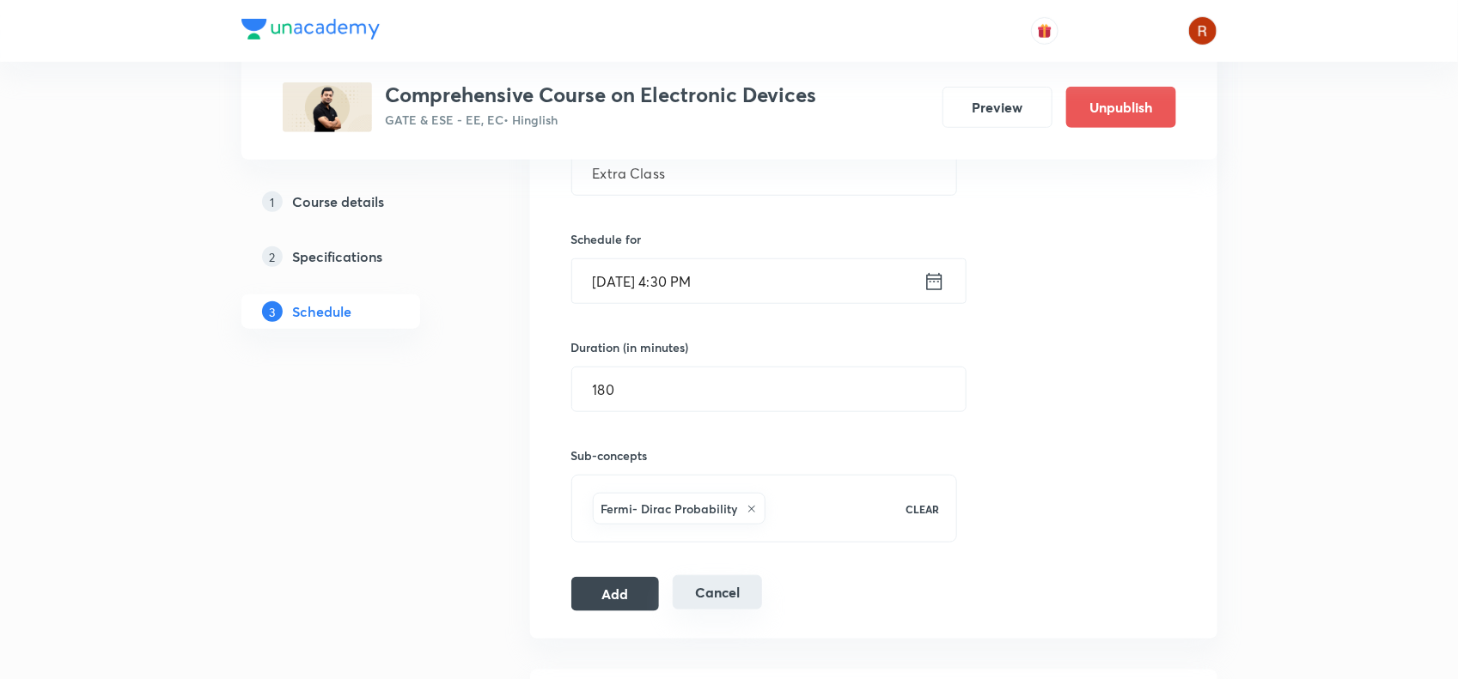
scroll to position [521, 0]
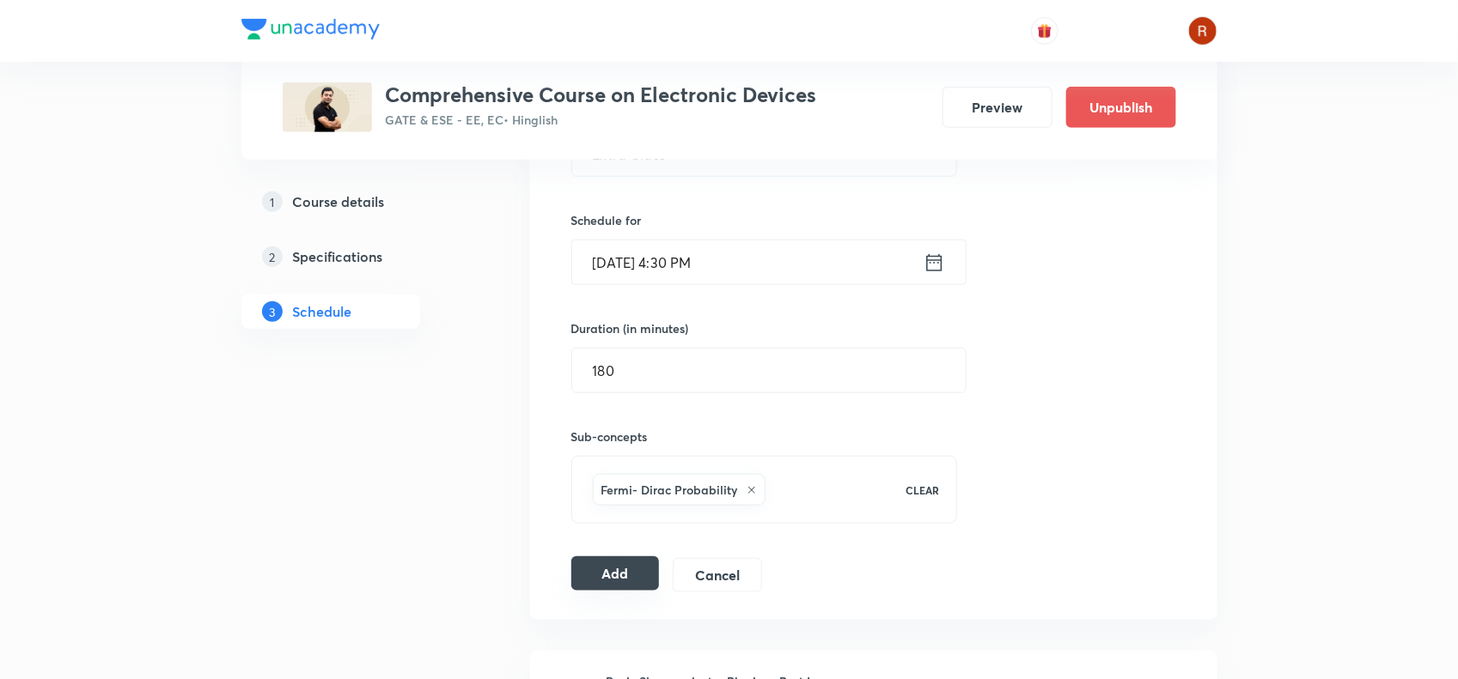
click at [606, 578] on button "Add" at bounding box center [615, 574] width 88 height 34
